Goal: Information Seeking & Learning: Find contact information

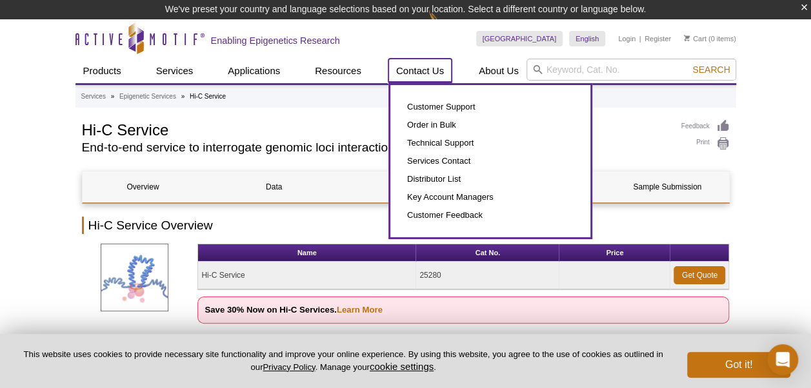
click at [418, 72] on link "Contact Us" at bounding box center [419, 71] width 63 height 25
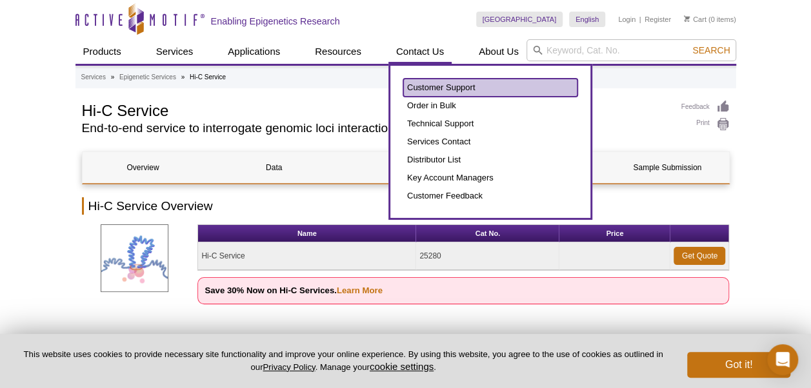
click at [440, 95] on link "Customer Support" at bounding box center [490, 88] width 174 height 18
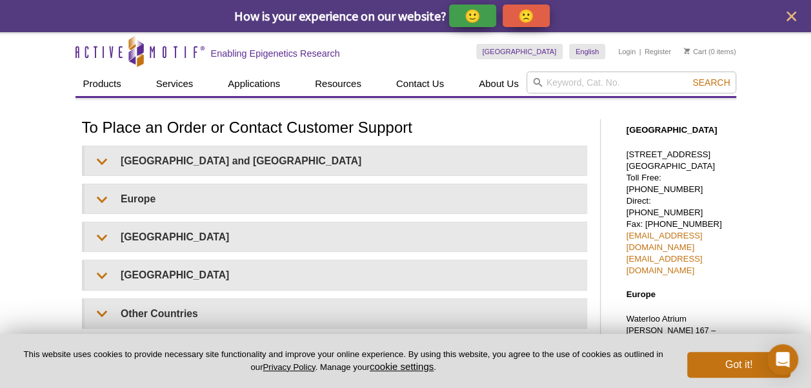
scroll to position [64, 0]
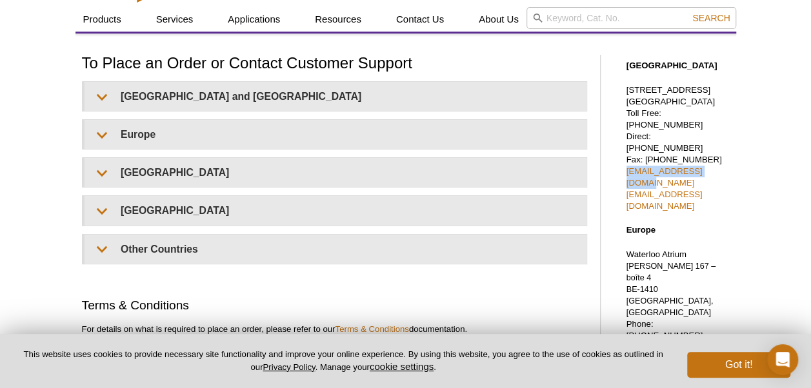
drag, startPoint x: 722, startPoint y: 157, endPoint x: 625, endPoint y: 163, distance: 97.5
copy link "[EMAIL_ADDRESS][DOMAIN_NAME]"
